Goal: Use online tool/utility: Utilize a website feature to perform a specific function

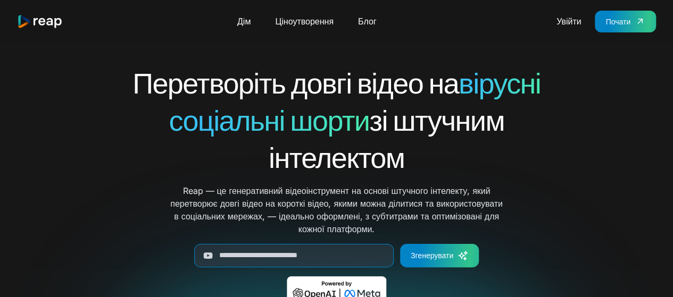
scroll to position [53, 0]
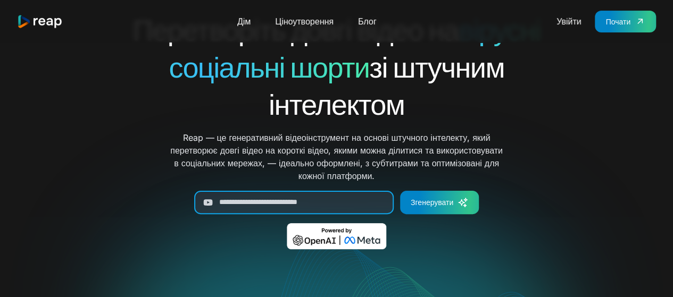
click at [239, 200] on input "Згенерувати форму" at bounding box center [293, 202] width 199 height 23
click at [239, 197] on input "Згенерувати форму" at bounding box center [293, 202] width 199 height 23
paste input "**********"
type input "**********"
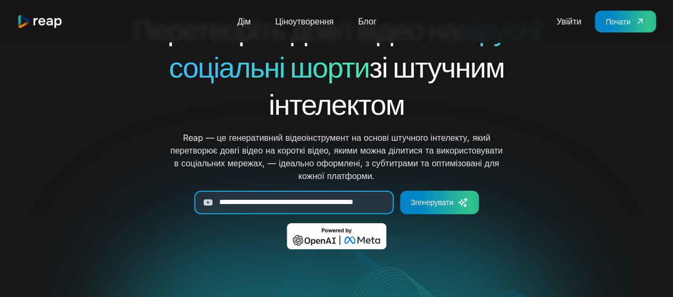
scroll to position [0, 0]
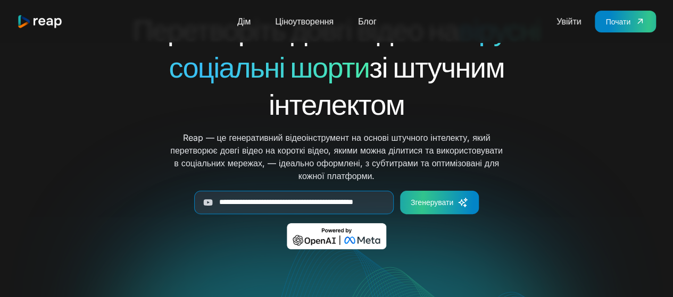
click at [433, 200] on font "Згенерувати" at bounding box center [432, 202] width 43 height 9
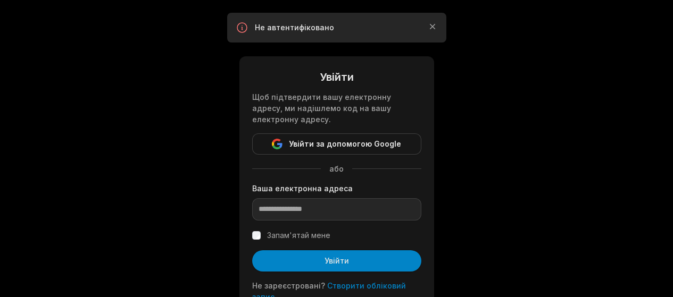
click at [319, 144] on font "Увійти за допомогою Google" at bounding box center [345, 143] width 112 height 9
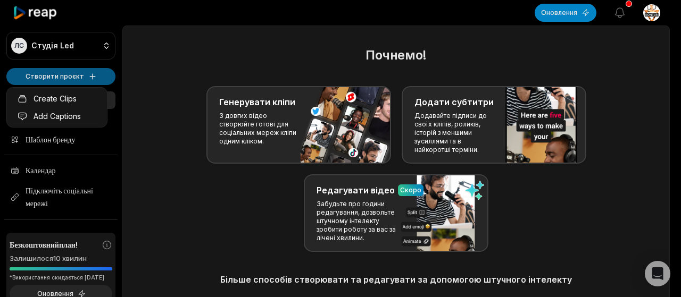
click at [60, 76] on html "ЛС Студія Led Створити проєкт Дім Проєкти Шаблон бренду Календар Підключіть соц…" at bounding box center [340, 148] width 681 height 297
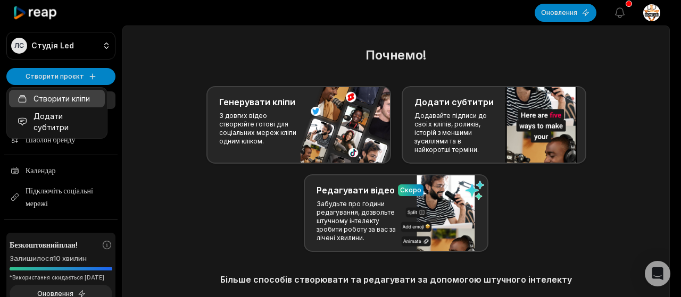
click at [50, 96] on font "Створити кліпи" at bounding box center [62, 98] width 56 height 9
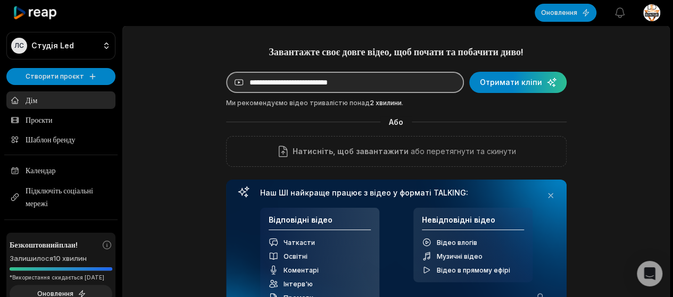
click at [274, 81] on input at bounding box center [345, 82] width 238 height 21
paste input "**********"
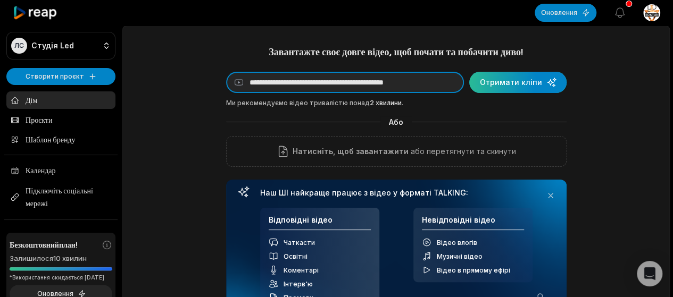
type input "**********"
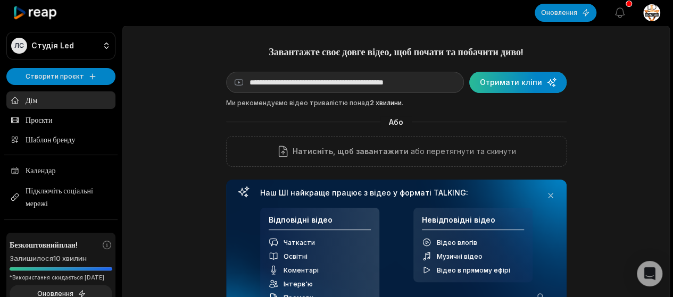
click at [505, 76] on div "submit" at bounding box center [517, 82] width 97 height 21
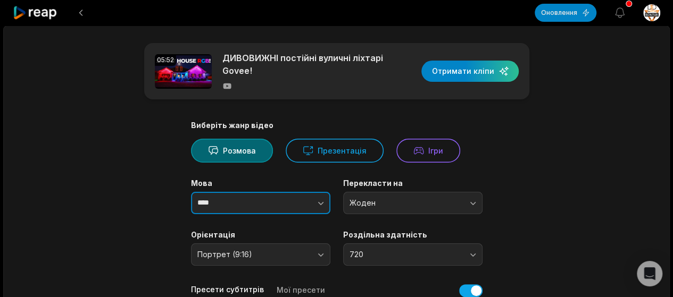
click at [323, 203] on icon "button" at bounding box center [320, 203] width 11 height 11
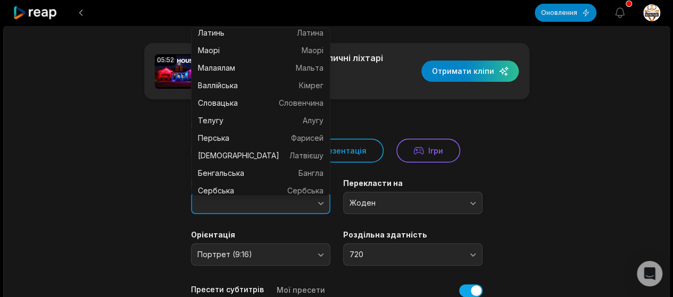
scroll to position [745, 0]
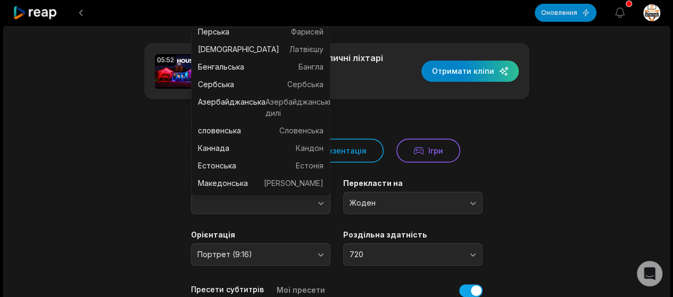
type input "****"
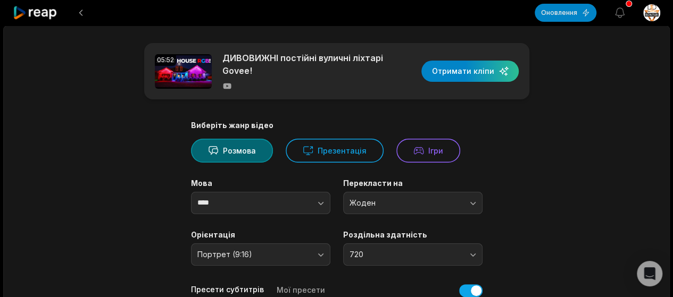
click at [323, 201] on icon "button" at bounding box center [320, 203] width 11 height 11
click at [473, 203] on button "Жоден" at bounding box center [412, 203] width 139 height 22
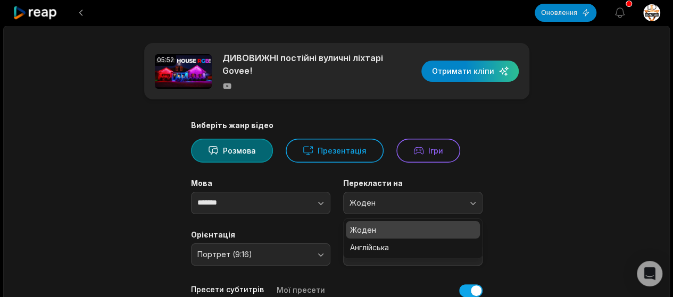
scroll to position [106, 0]
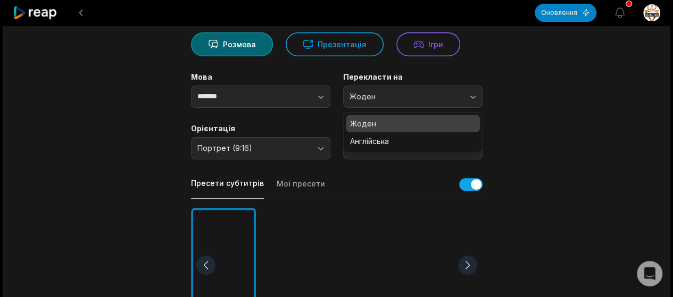
click at [538, 115] on main "05:52 ДИВОВИЖНІ постійні вуличні ліхтарі Govee! Отримати кліпи Виберіть жанр ві…" at bounding box center [336, 274] width 515 height 674
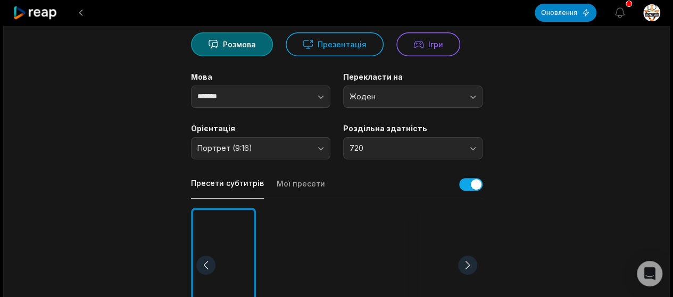
click at [538, 115] on main "05:52 ДИВОВИЖНІ постійні вуличні ліхтарі Govee! Отримати кліпи Виберіть жанр ві…" at bounding box center [336, 274] width 515 height 674
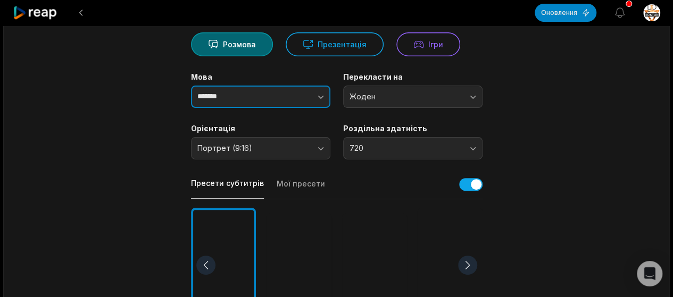
click at [319, 96] on icon "button" at bounding box center [320, 96] width 11 height 11
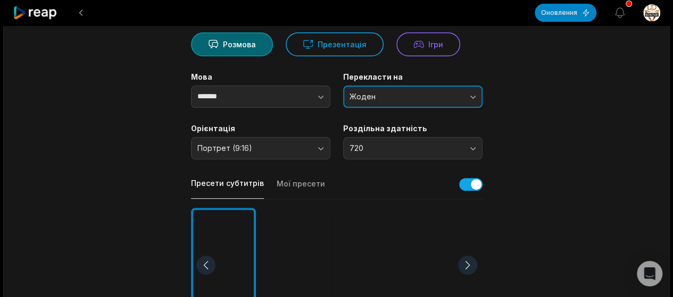
click at [412, 96] on span "Жоден" at bounding box center [405, 97] width 112 height 10
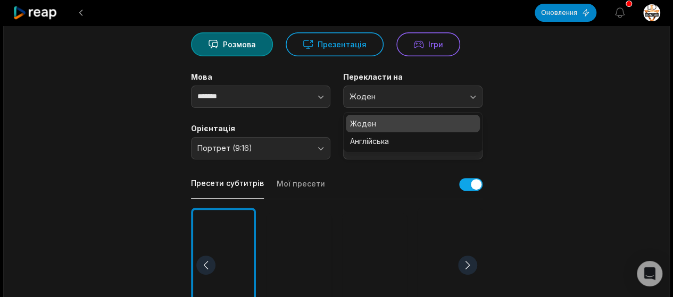
click at [406, 126] on p "Жоден" at bounding box center [413, 123] width 126 height 11
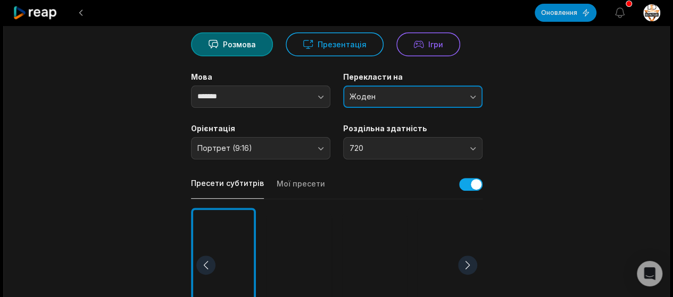
click at [409, 97] on span "Жоден" at bounding box center [405, 97] width 112 height 10
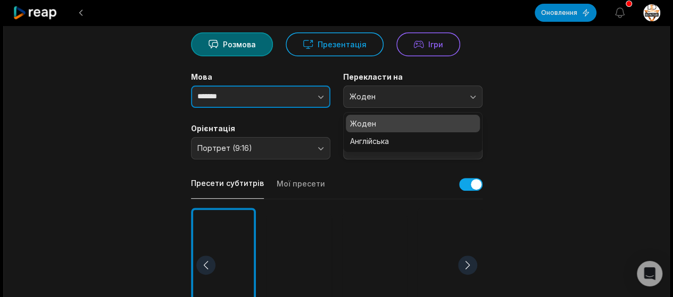
click at [323, 90] on button "button" at bounding box center [299, 97] width 61 height 22
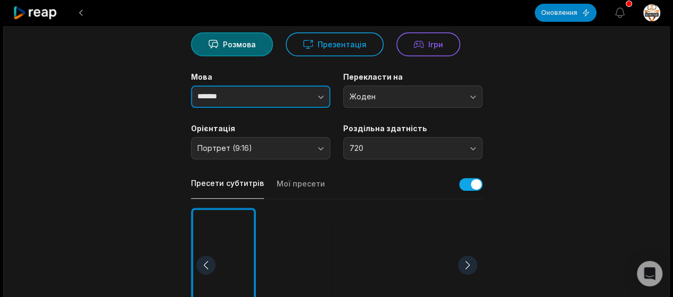
click at [323, 97] on icon "button" at bounding box center [320, 96] width 11 height 11
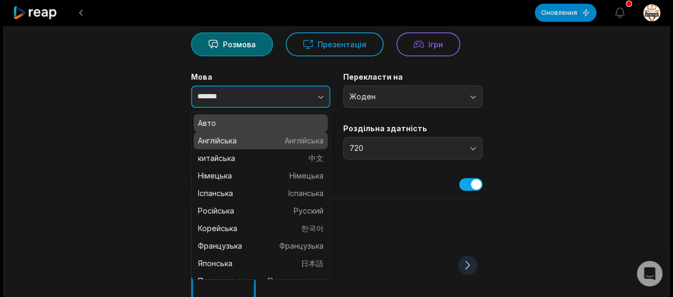
type input "****"
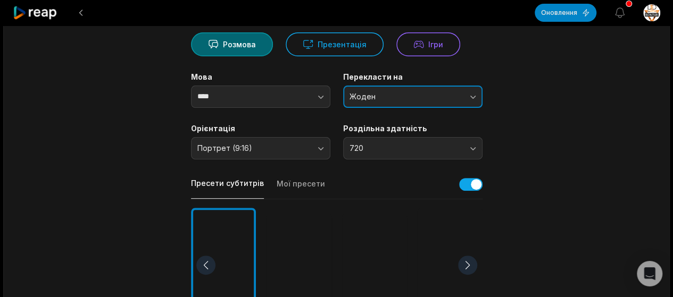
click at [375, 96] on span "Жоден" at bounding box center [405, 97] width 112 height 10
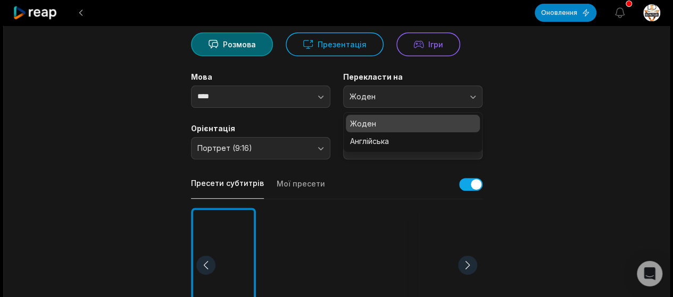
click at [380, 126] on p "Жоден" at bounding box center [413, 123] width 126 height 11
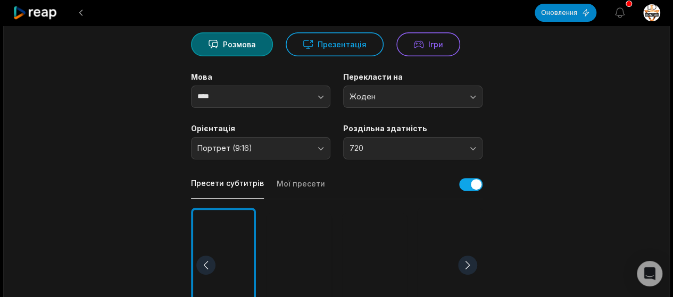
click at [550, 107] on main "05:52 ДИВОВИЖНІ постійні вуличні ліхтарі Govee! Отримати кліпи Виберіть жанр ві…" at bounding box center [336, 274] width 515 height 674
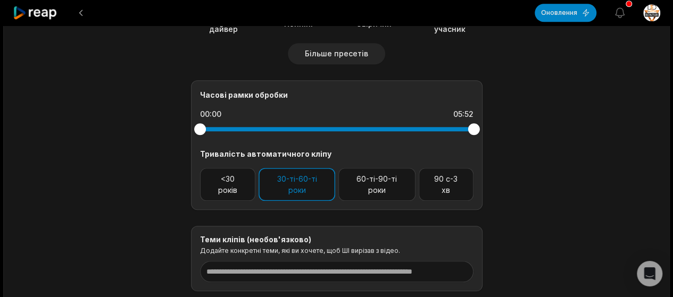
scroll to position [495, 0]
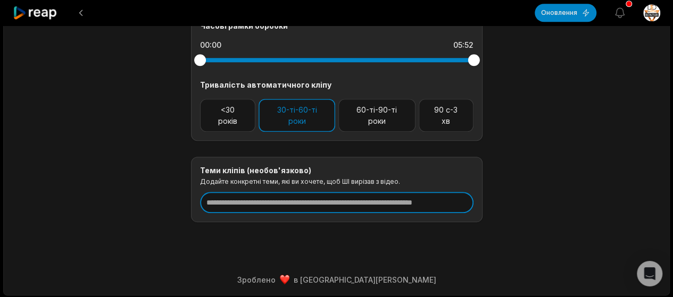
drag, startPoint x: 207, startPoint y: 203, endPoint x: 511, endPoint y: 203, distance: 303.1
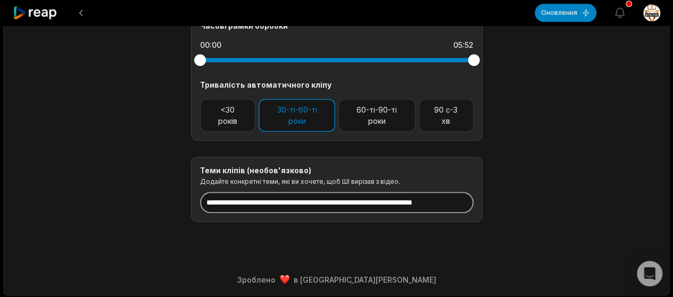
click at [235, 203] on input at bounding box center [336, 202] width 273 height 21
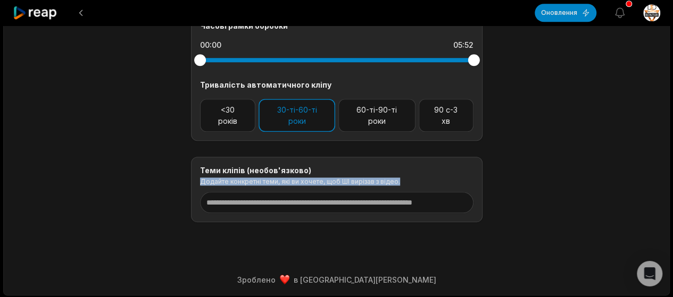
drag, startPoint x: 200, startPoint y: 180, endPoint x: 405, endPoint y: 181, distance: 204.2
click at [405, 181] on p "Додайте конкретні теми, які ви хочете, щоб ШІ вирізав з відео." at bounding box center [336, 182] width 273 height 8
copy font "Додайте конкретні теми, які ви хочете, щоб ШІ вирізав з відео."
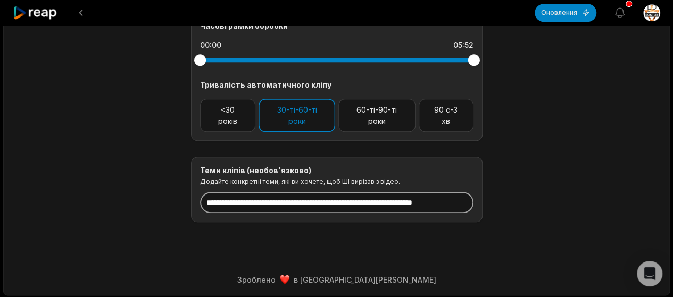
click at [258, 202] on input at bounding box center [336, 202] width 273 height 21
paste input "**********"
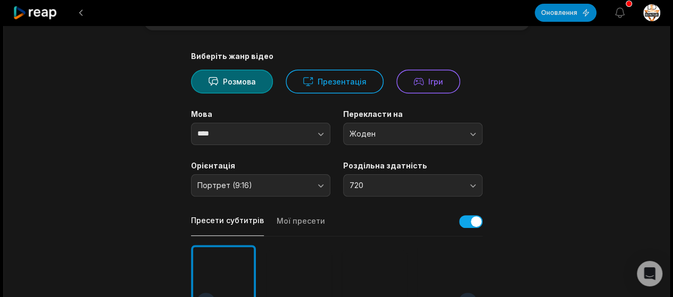
scroll to position [0, 0]
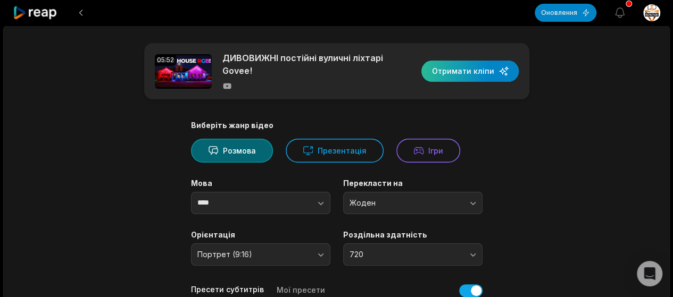
type input "**********"
click at [478, 70] on div "button" at bounding box center [469, 71] width 97 height 21
